Goal: Transaction & Acquisition: Purchase product/service

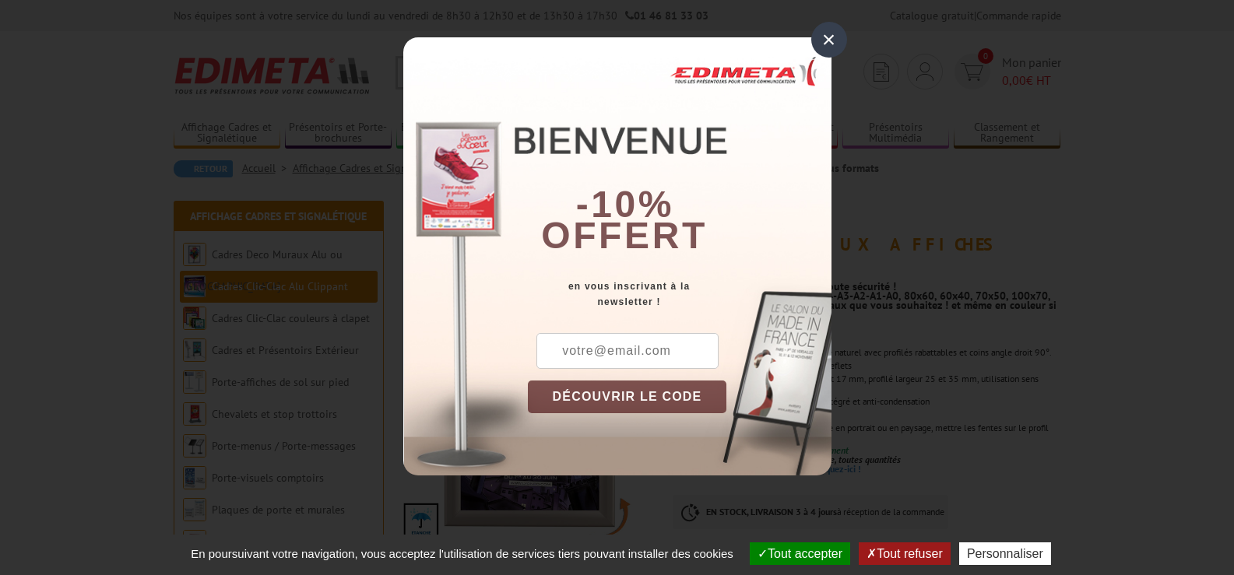
click at [658, 349] on input "text" at bounding box center [627, 351] width 182 height 36
type input "[EMAIL_ADDRESS][DOMAIN_NAME]"
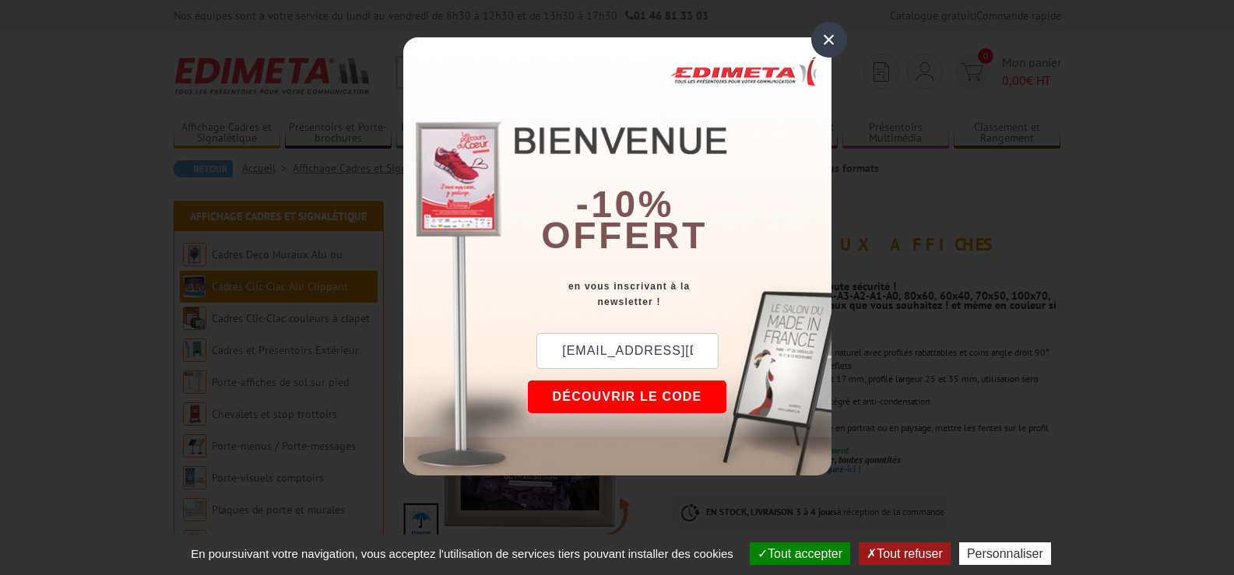
click at [623, 395] on button "DÉCOUVRIR LE CODE" at bounding box center [627, 397] width 199 height 33
click at [828, 37] on div "×" at bounding box center [829, 40] width 36 height 36
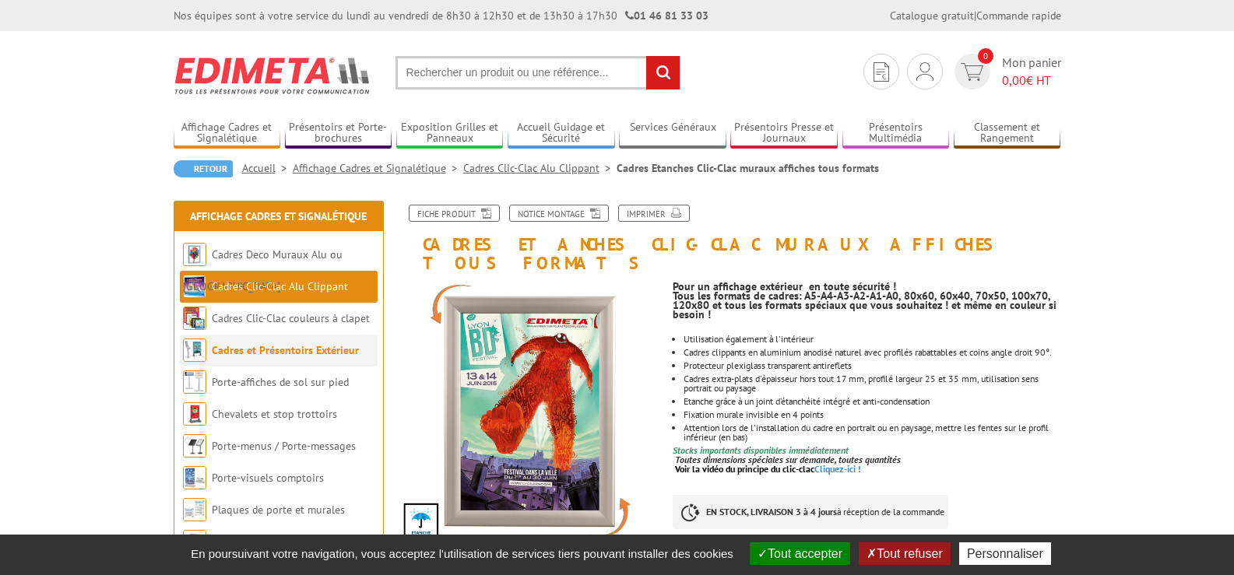
click at [289, 352] on link "Cadres et Présentoirs Extérieur" at bounding box center [285, 350] width 147 height 14
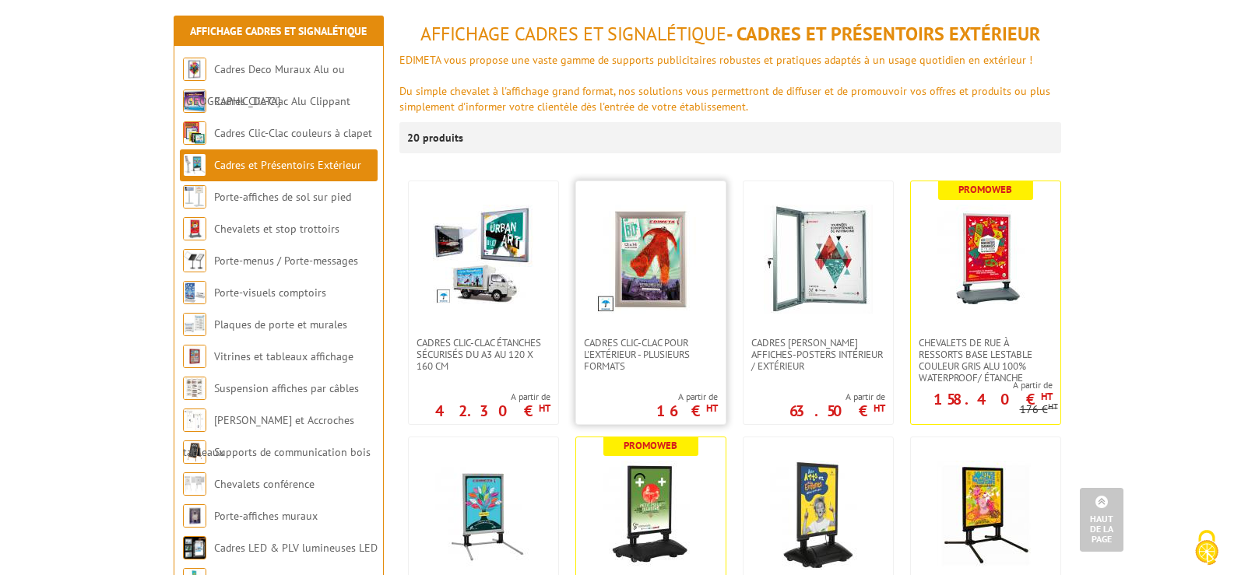
scroll to position [156, 0]
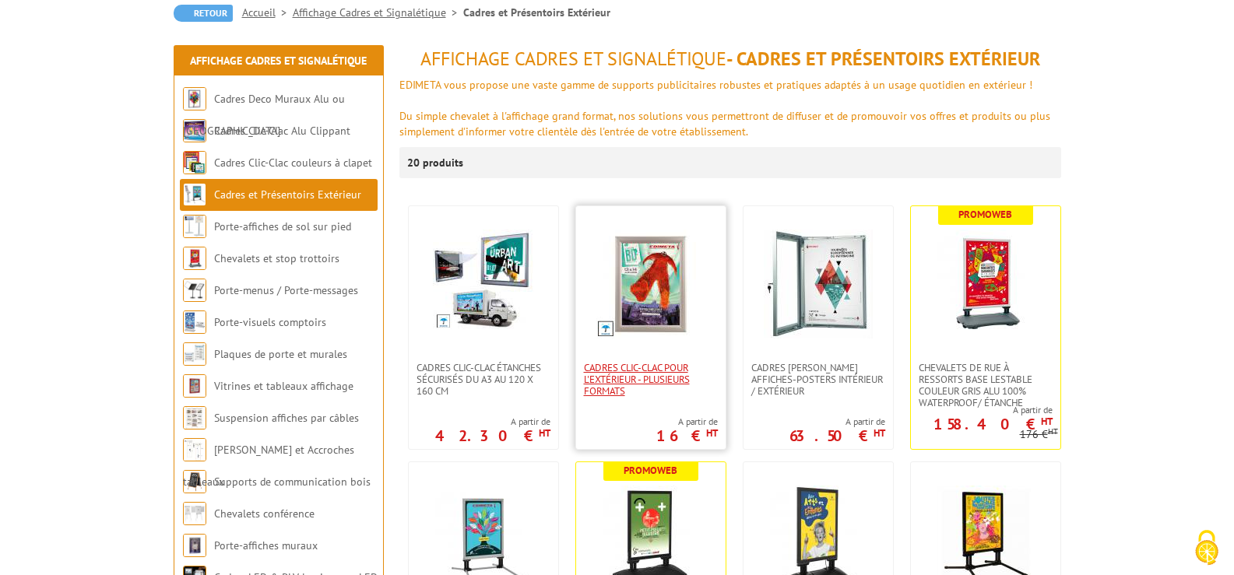
click at [662, 370] on span "Cadres Clic-Clac pour l'extérieur - PLUSIEURS FORMATS" at bounding box center [651, 379] width 134 height 35
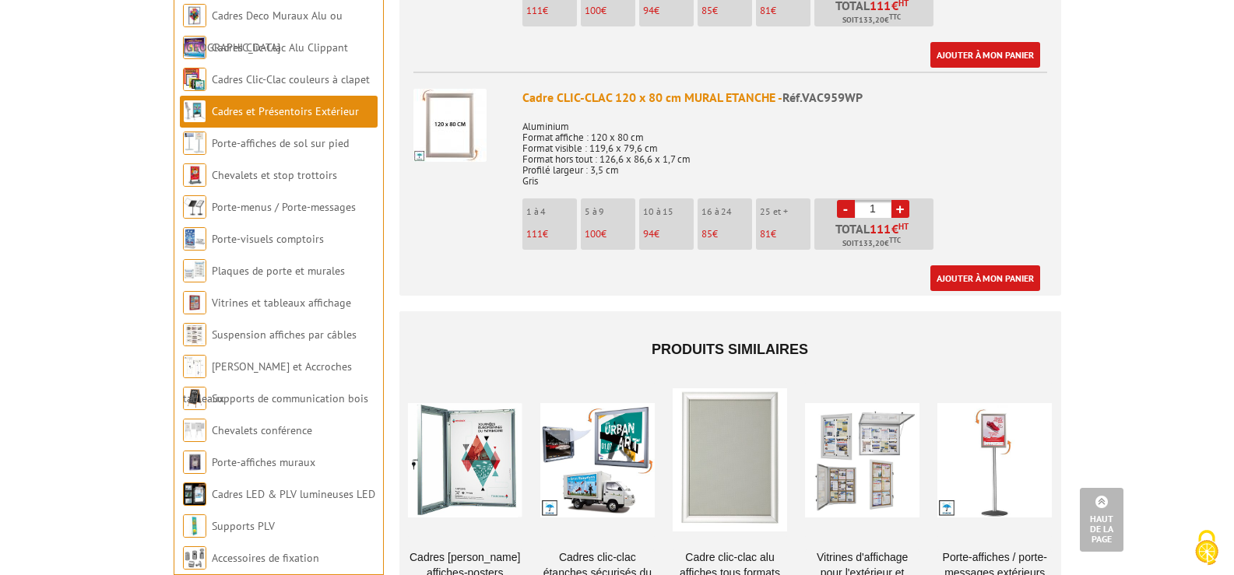
scroll to position [2724, 0]
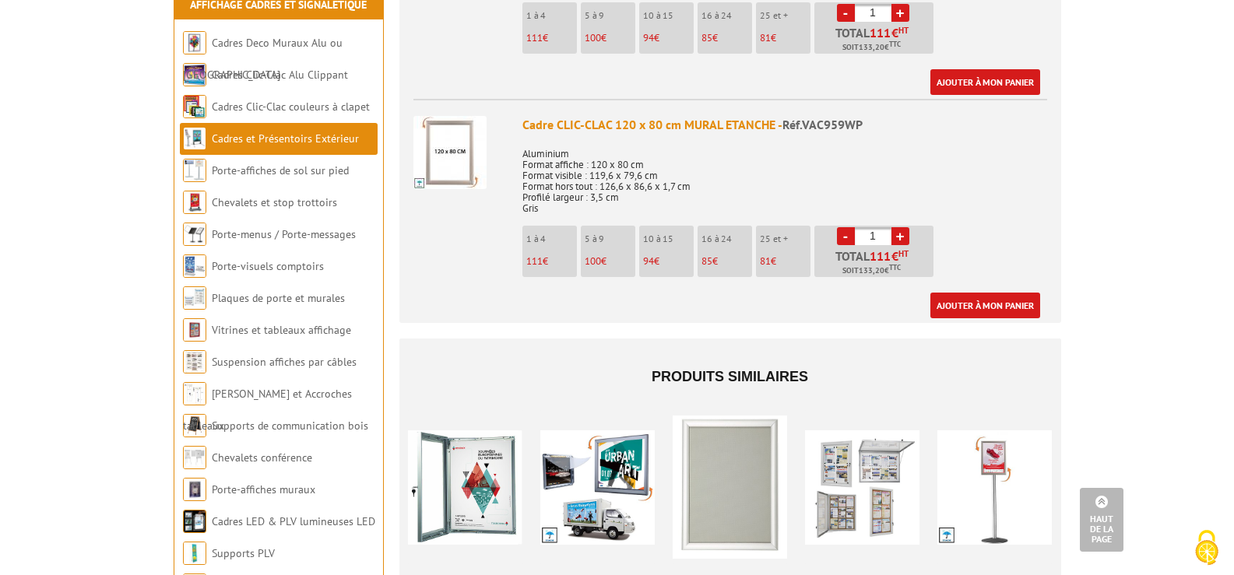
click at [329, 132] on link "Cadres et Présentoirs Extérieur" at bounding box center [285, 139] width 147 height 14
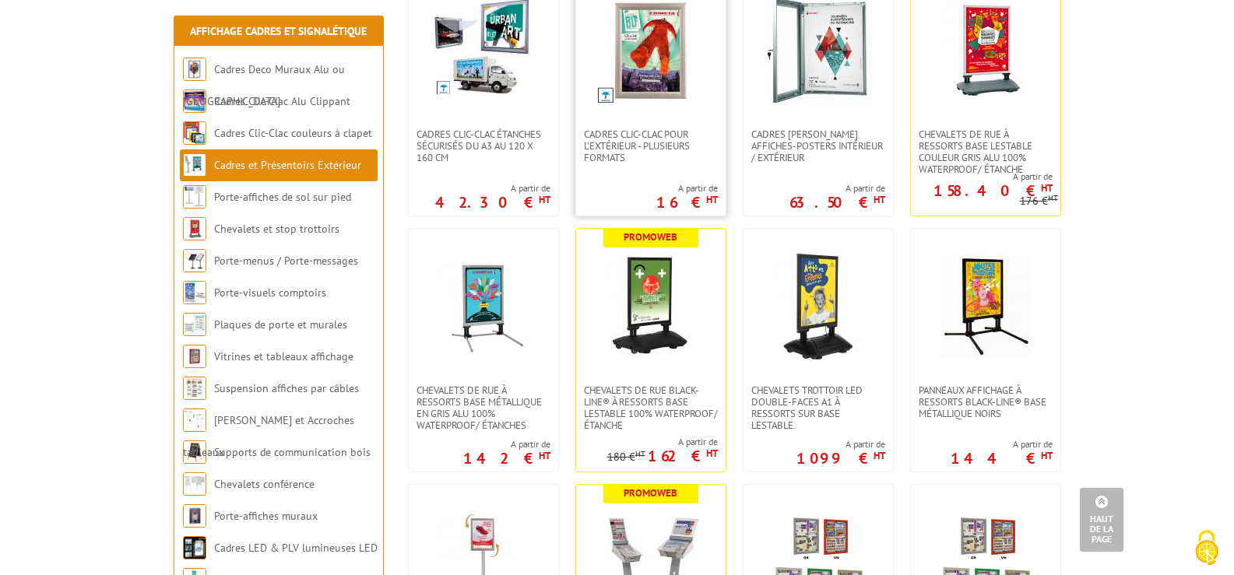
click at [652, 72] on img at bounding box center [650, 50] width 109 height 109
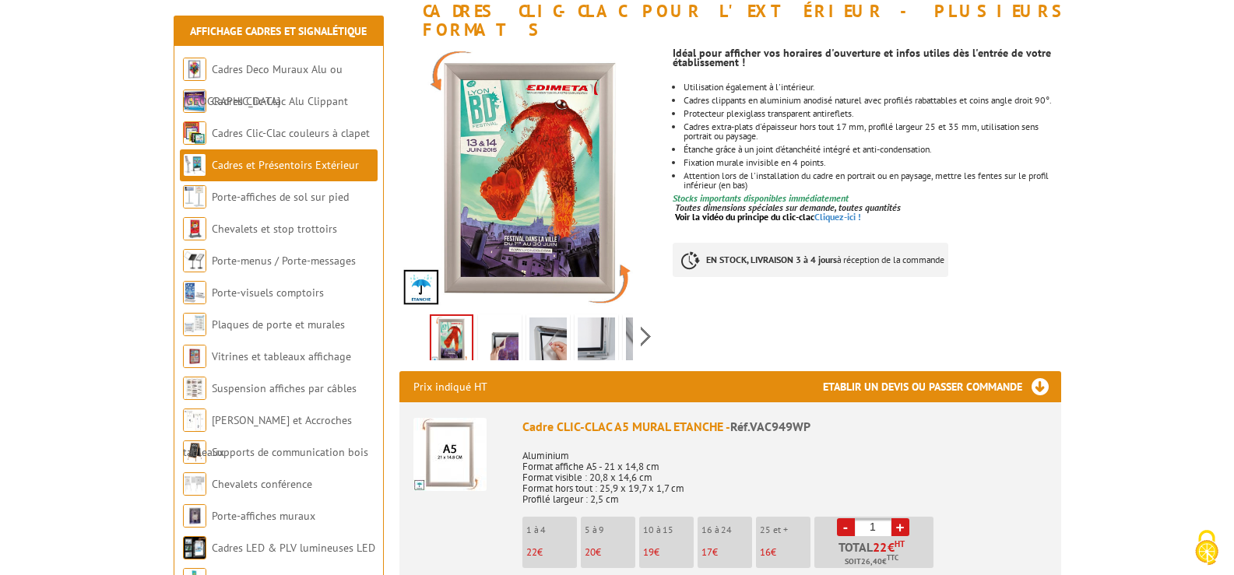
scroll to position [311, 0]
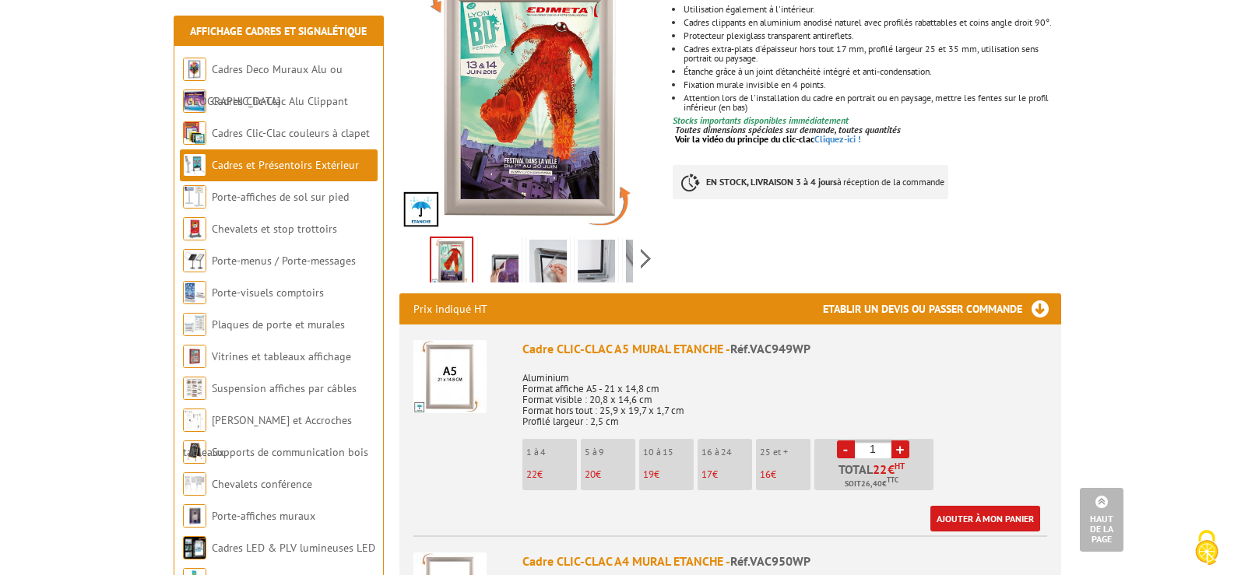
click at [540, 440] on li "1 à 4 22 €" at bounding box center [549, 464] width 54 height 51
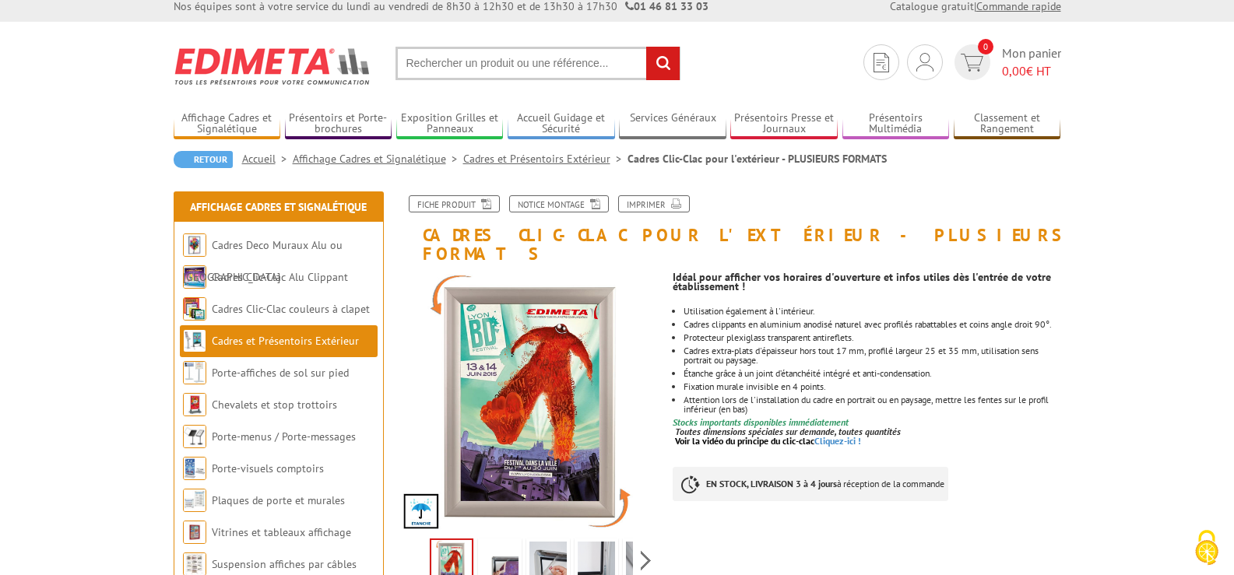
scroll to position [0, 0]
